Goal: Find specific page/section: Find specific page/section

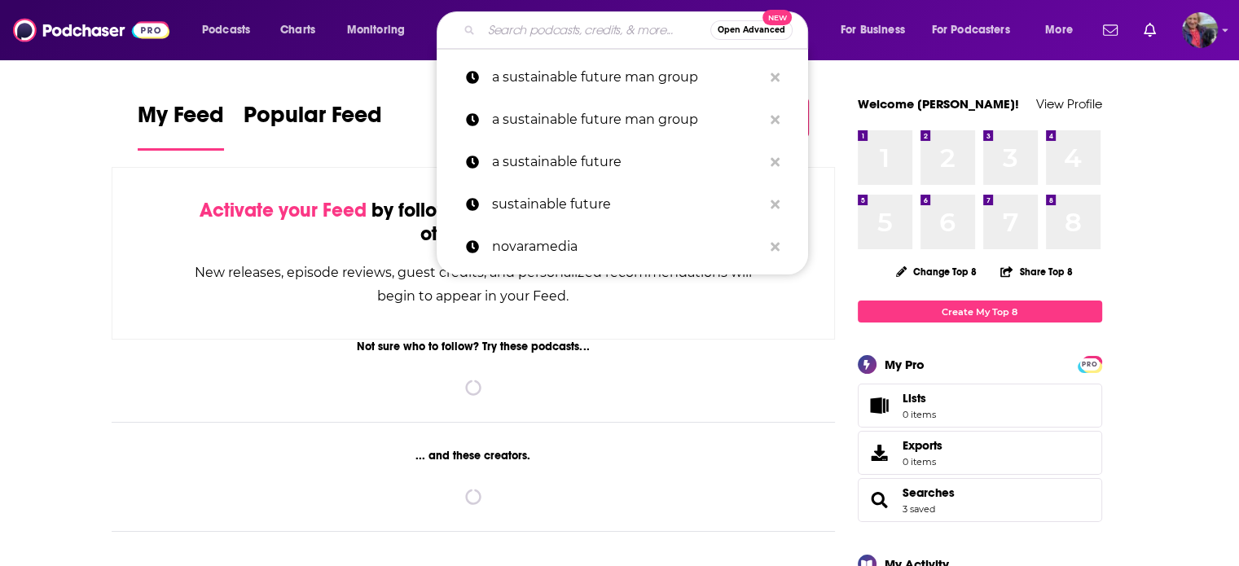
click at [535, 32] on input "Search podcasts, credits, & more..." at bounding box center [595, 30] width 229 height 26
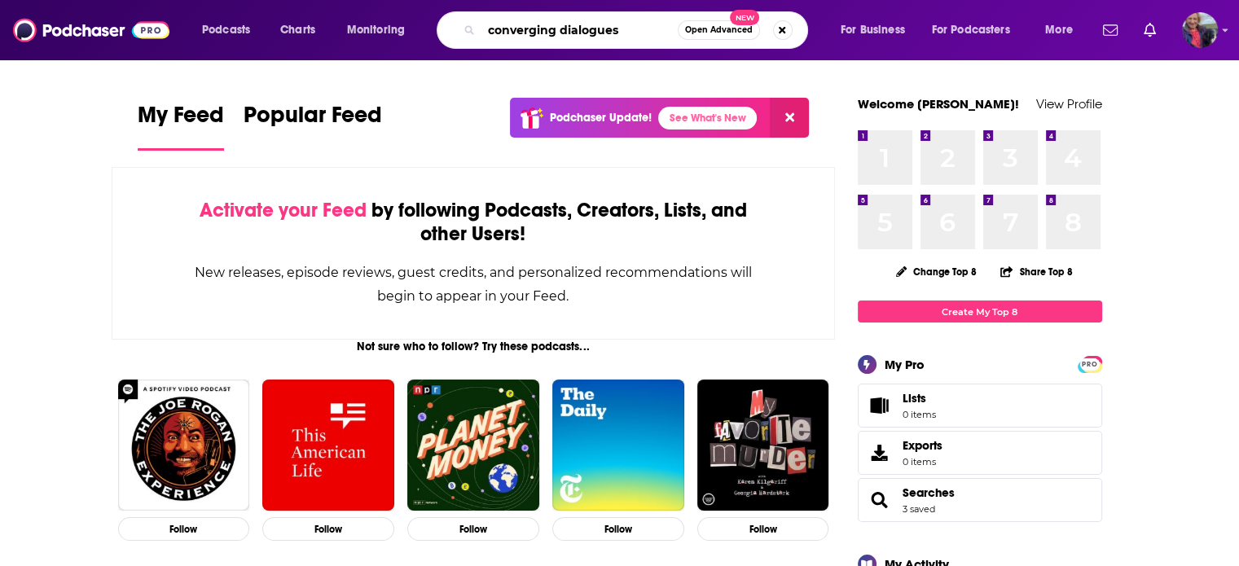
type input "converging dialogues"
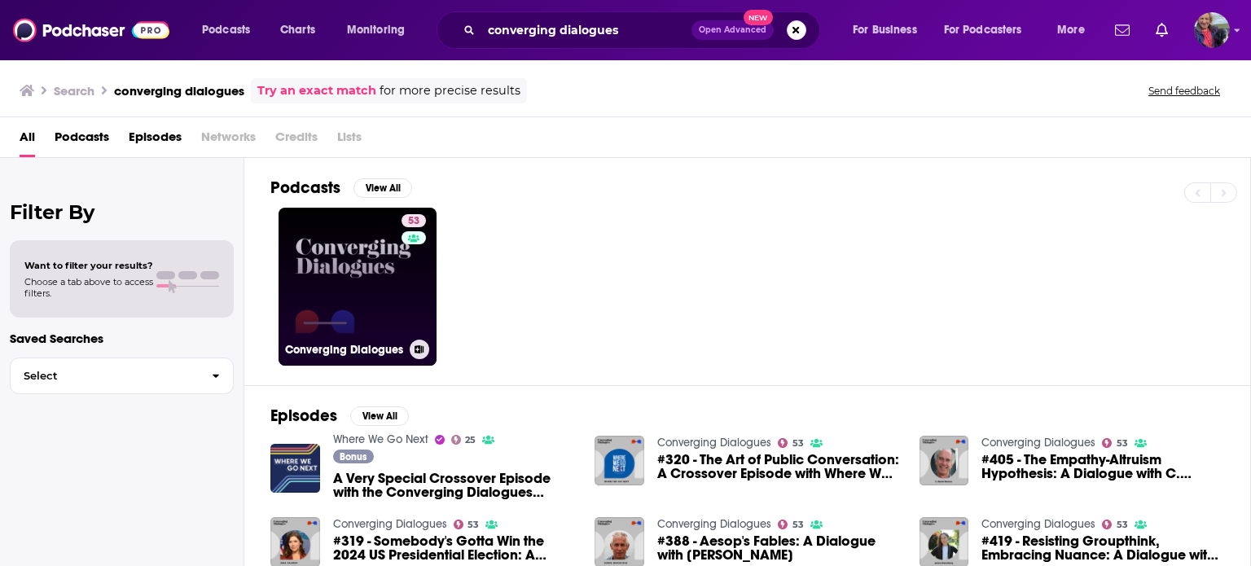
click at [322, 294] on link "53 Converging Dialogues" at bounding box center [358, 287] width 158 height 158
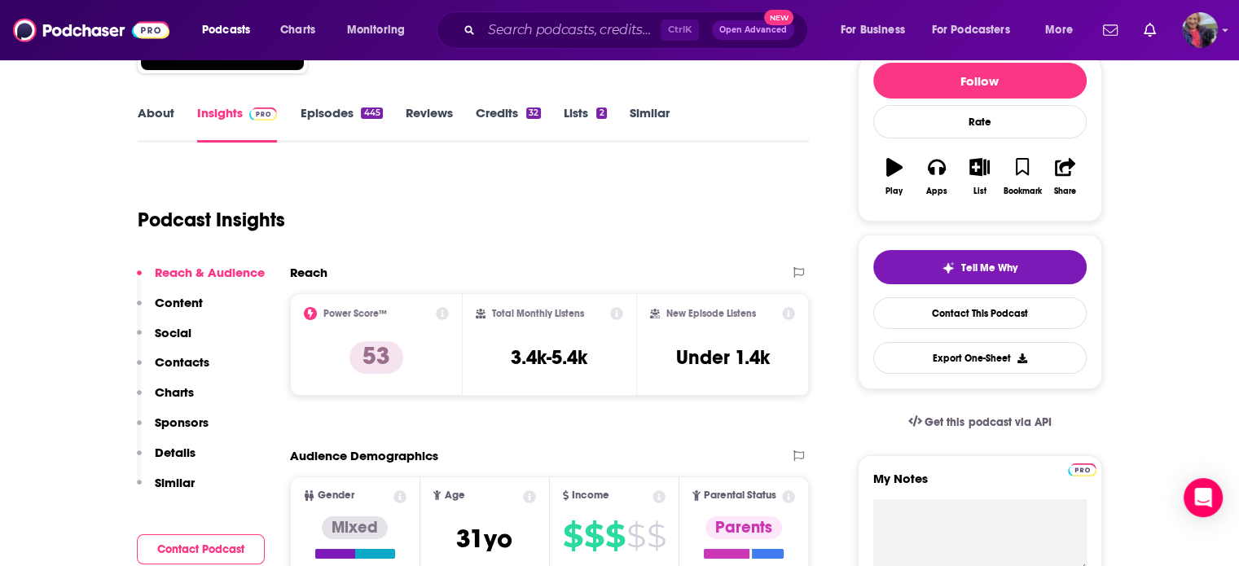
scroll to position [163, 0]
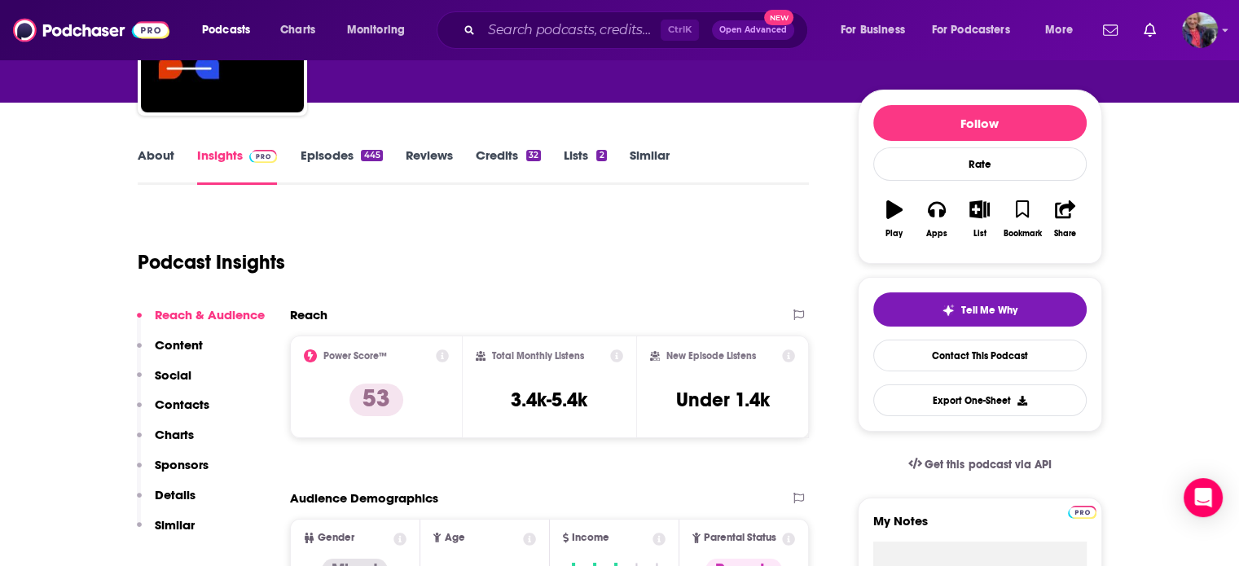
click at [197, 400] on p "Contacts" at bounding box center [182, 404] width 55 height 15
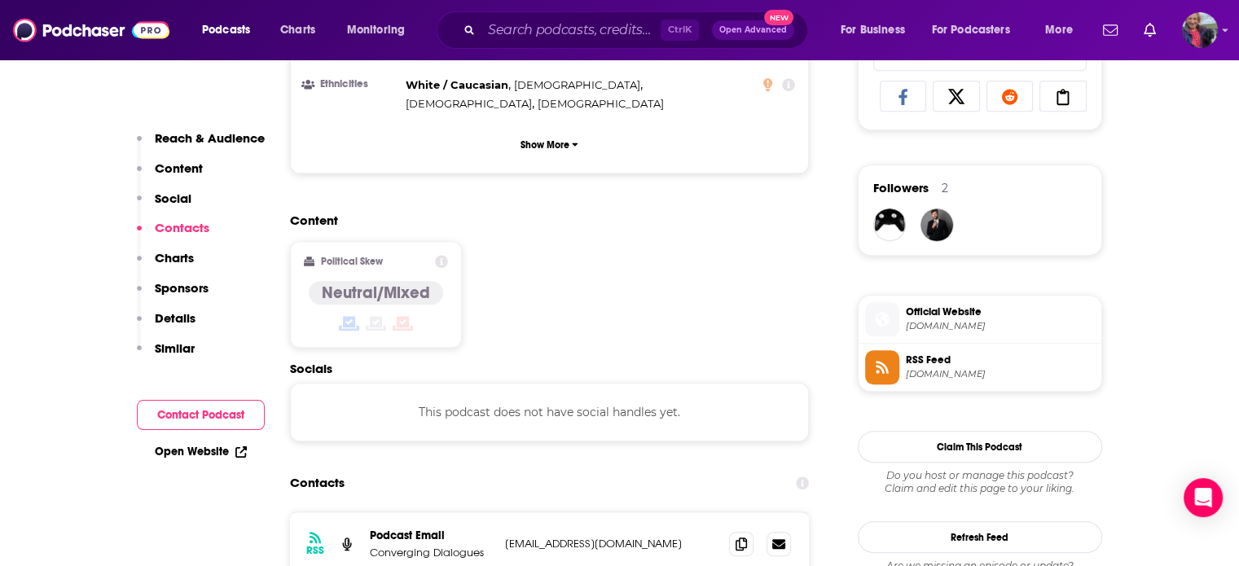
scroll to position [1029, 0]
